Goal: Task Accomplishment & Management: Manage account settings

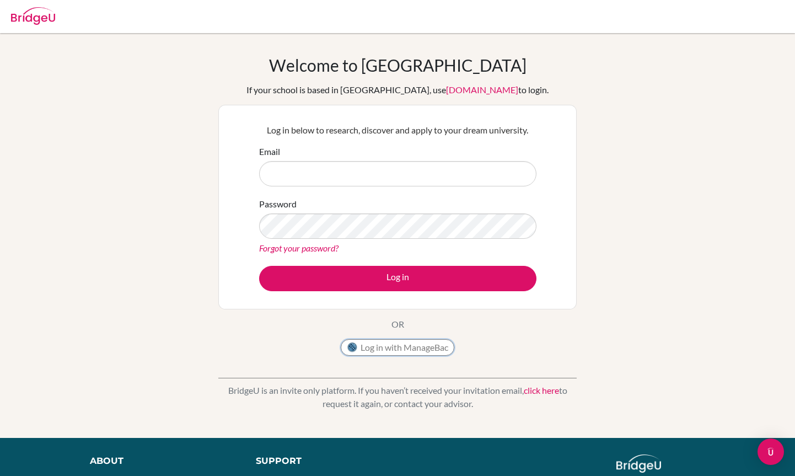
click at [425, 343] on button "Log in with ManageBac" at bounding box center [398, 347] width 114 height 17
click at [413, 346] on button "Log in with ManageBac" at bounding box center [398, 347] width 114 height 17
click at [406, 350] on button "Log in with ManageBac" at bounding box center [398, 347] width 114 height 17
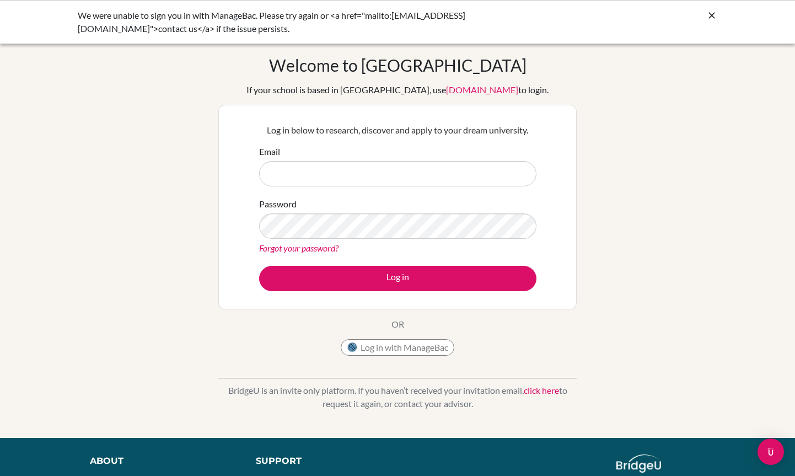
click at [71, 290] on div "Welcome to BridgeU If your school is based in China, use app.bridge-u.com.cn to…" at bounding box center [397, 235] width 795 height 360
click at [389, 350] on button "Log in with ManageBac" at bounding box center [398, 347] width 114 height 17
click at [647, 115] on div "Welcome to [GEOGRAPHIC_DATA] If your school is based in [GEOGRAPHIC_DATA], use …" at bounding box center [397, 235] width 795 height 360
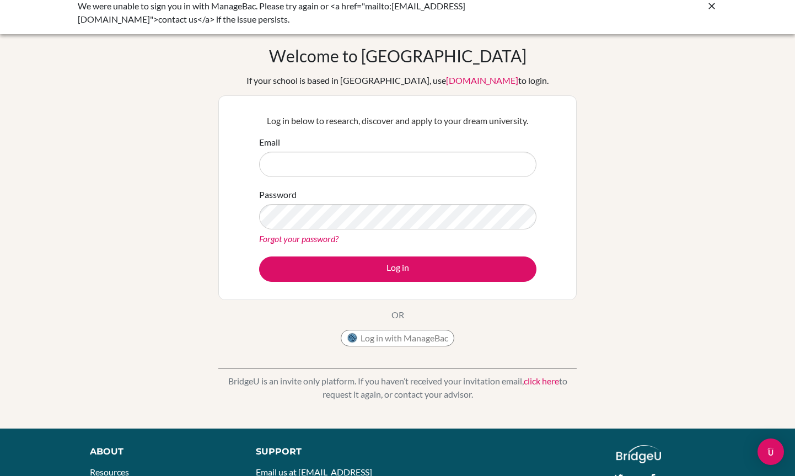
scroll to position [10, 0]
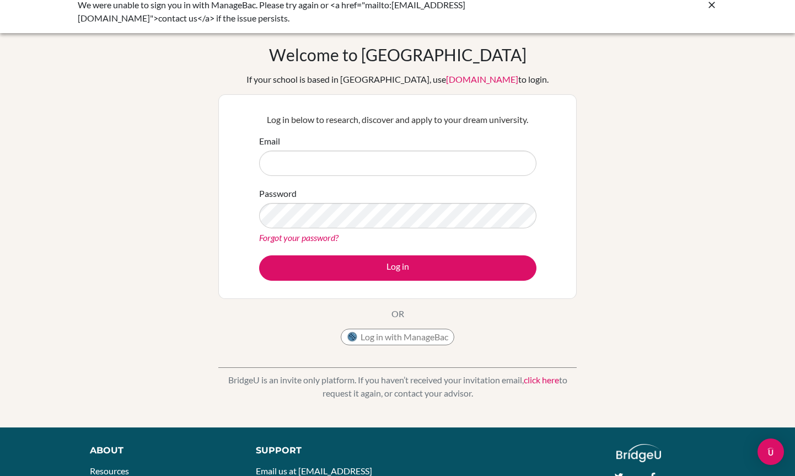
click at [532, 383] on link "click here" at bounding box center [541, 379] width 35 height 10
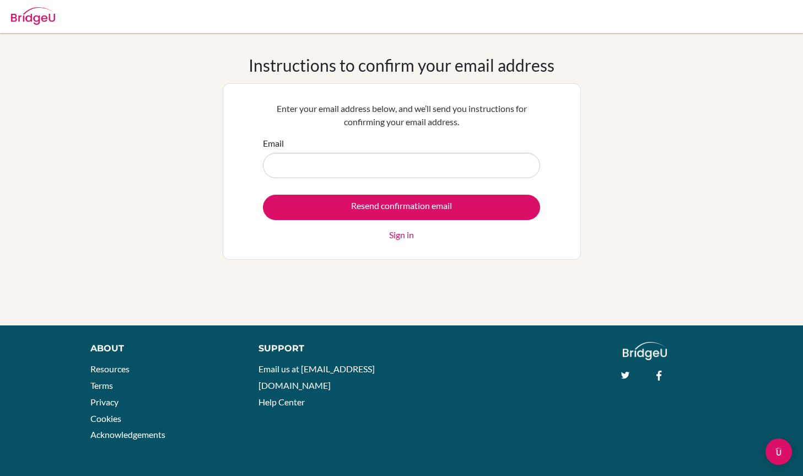
click at [369, 162] on input "Email" at bounding box center [401, 165] width 277 height 25
type input "2613@horizon.ac.jp"
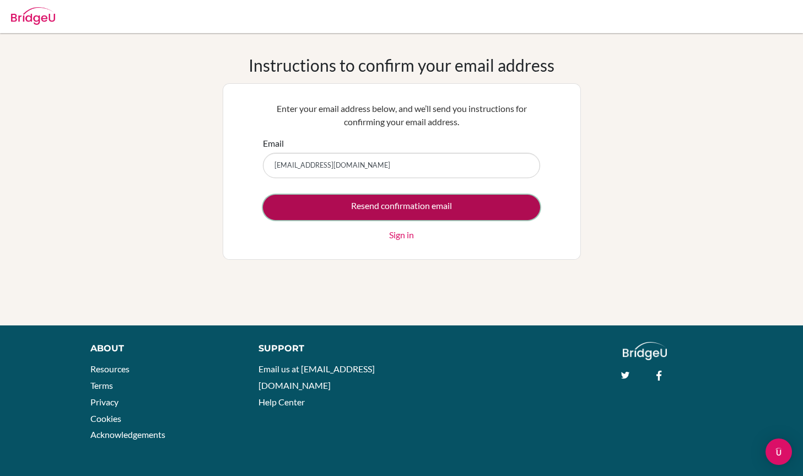
click at [414, 211] on input "Resend confirmation email" at bounding box center [401, 207] width 277 height 25
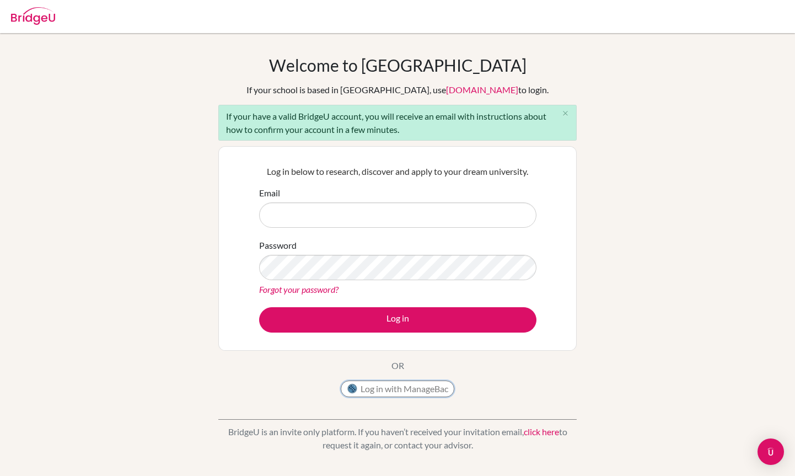
click at [395, 386] on button "Log in with ManageBac" at bounding box center [398, 388] width 114 height 17
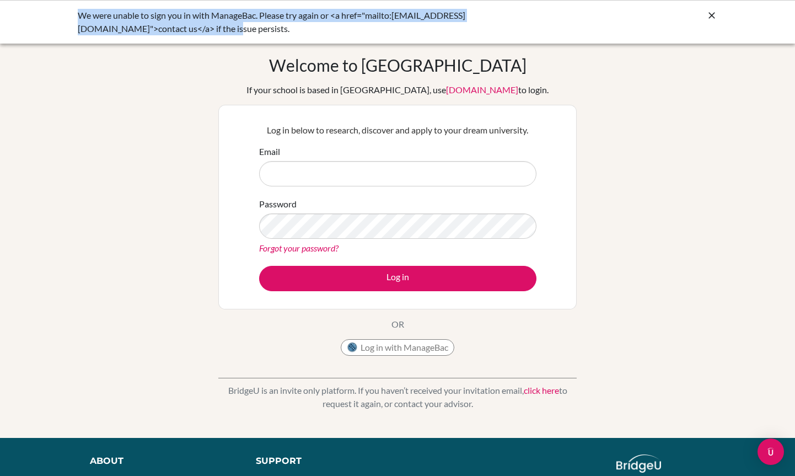
drag, startPoint x: 132, startPoint y: 30, endPoint x: 71, endPoint y: 8, distance: 64.5
click at [71, 8] on div "We were unable to sign you in with ManageBac. Please try again or <a href="mail…" at bounding box center [397, 22] width 795 height 44
copy div "We were unable to sign you in with ManageBac. Please try again or <a href="mail…"
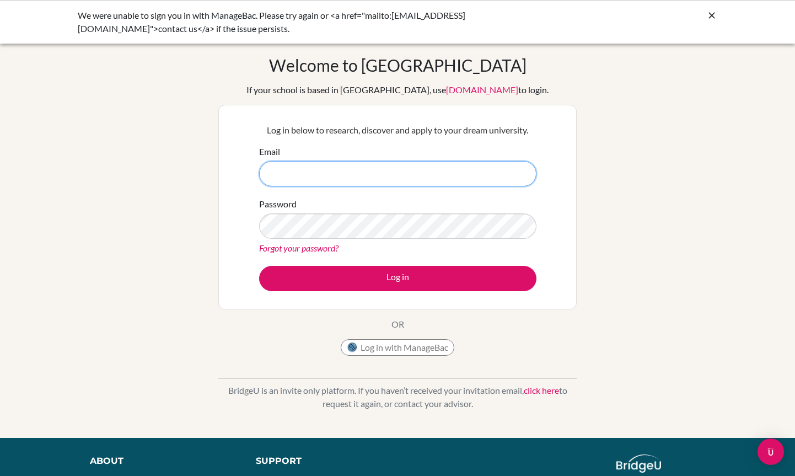
click at [420, 169] on input "Email" at bounding box center [397, 173] width 277 height 25
click at [659, 203] on div "Welcome to BridgeU If your school is based in China, use app.bridge-u.com.cn to…" at bounding box center [397, 235] width 795 height 360
click at [546, 393] on link "click here" at bounding box center [541, 390] width 35 height 10
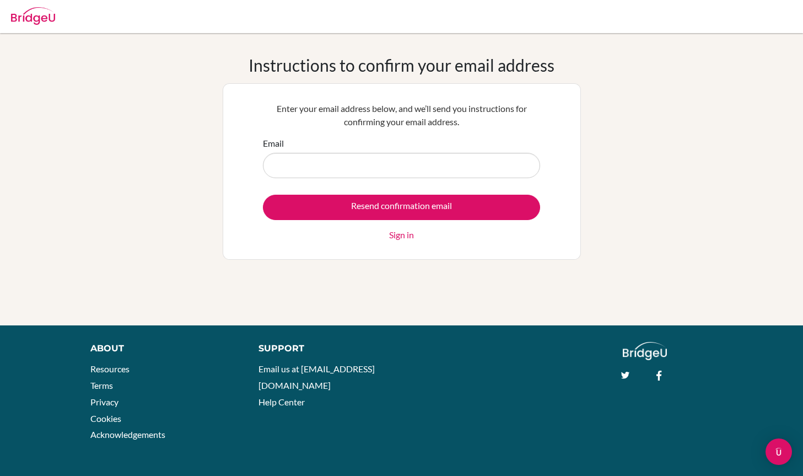
drag, startPoint x: 0, startPoint y: 0, endPoint x: 321, endPoint y: 172, distance: 363.9
click at [321, 172] on input "Email" at bounding box center [401, 165] width 277 height 25
type input "allenjin0722@gmail.com"
click at [359, 174] on input "allenjin0722@gmail.com" at bounding box center [401, 165] width 277 height 25
type input "2613@horizon.ac.jp"
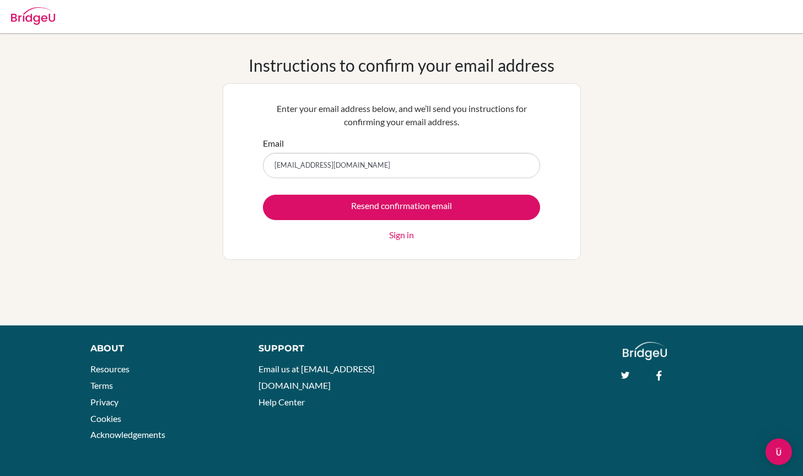
click at [365, 219] on div "Resend confirmation email Sign in" at bounding box center [401, 218] width 277 height 47
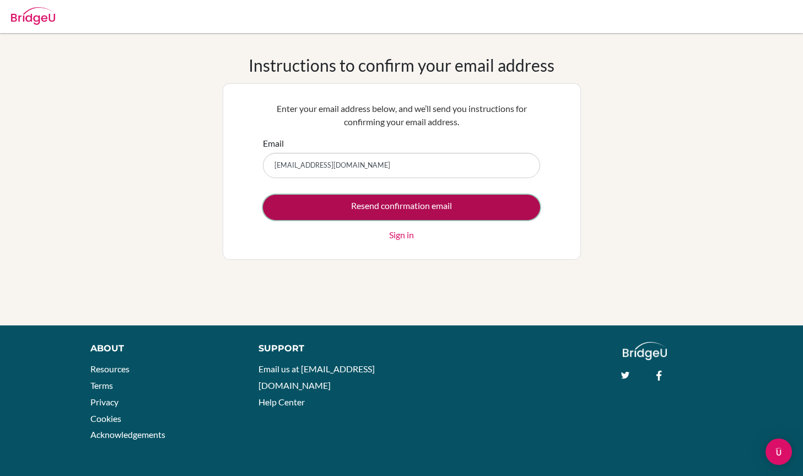
click at [364, 217] on input "Resend confirmation email" at bounding box center [401, 207] width 277 height 25
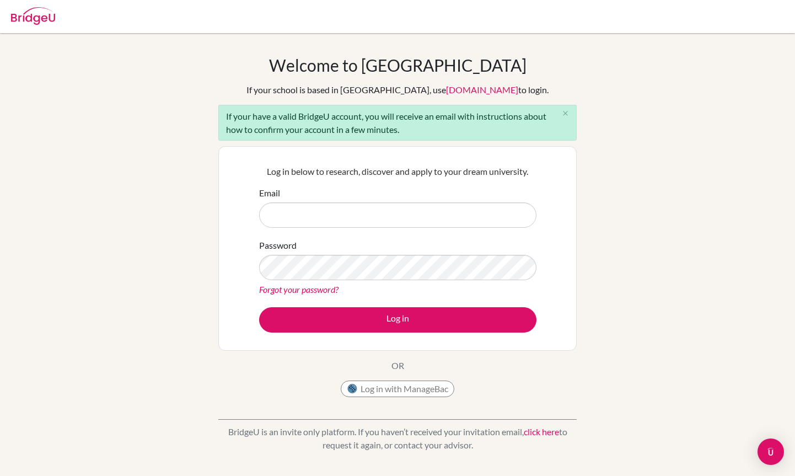
drag, startPoint x: 409, startPoint y: 139, endPoint x: 222, endPoint y: 116, distance: 188.8
click at [222, 115] on div "If your have a valid BridgeU account, you will receive an email with instructio…" at bounding box center [397, 123] width 358 height 36
copy div "If your have a valid BridgeU account, you will receive an email with instructio…"
click at [260, 147] on div "Log in below to research, discover and apply to your dream university. Email Pa…" at bounding box center [397, 248] width 358 height 204
